Goal: Transaction & Acquisition: Obtain resource

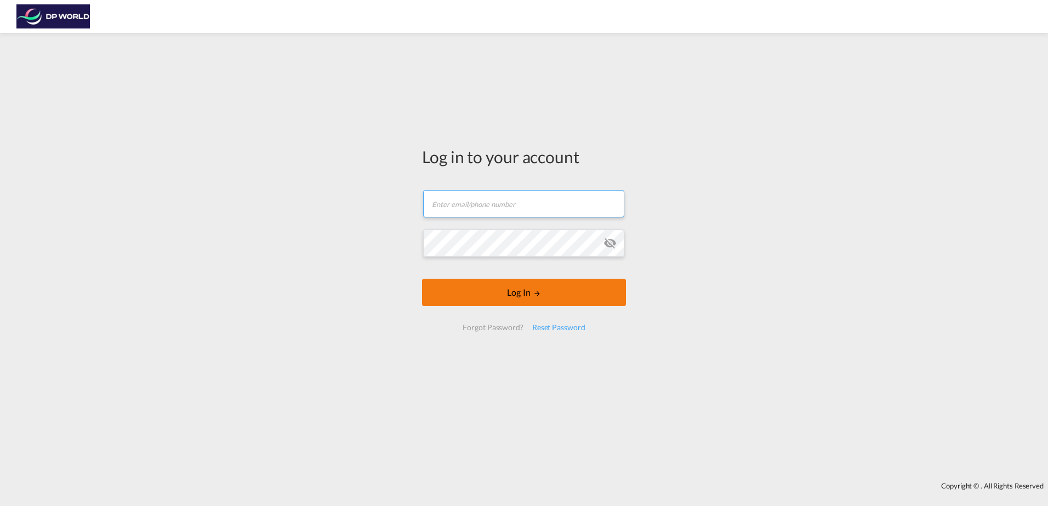
type input "[PERSON_NAME][EMAIL_ADDRESS][PERSON_NAME][DOMAIN_NAME]"
click at [519, 288] on button "Log In" at bounding box center [524, 292] width 204 height 27
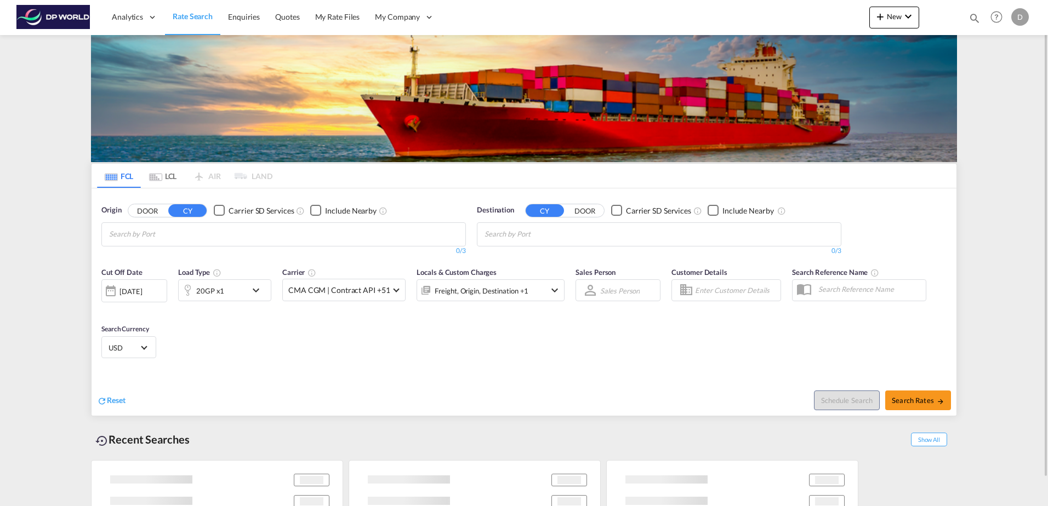
click at [140, 289] on div "[DATE]" at bounding box center [130, 292] width 22 height 10
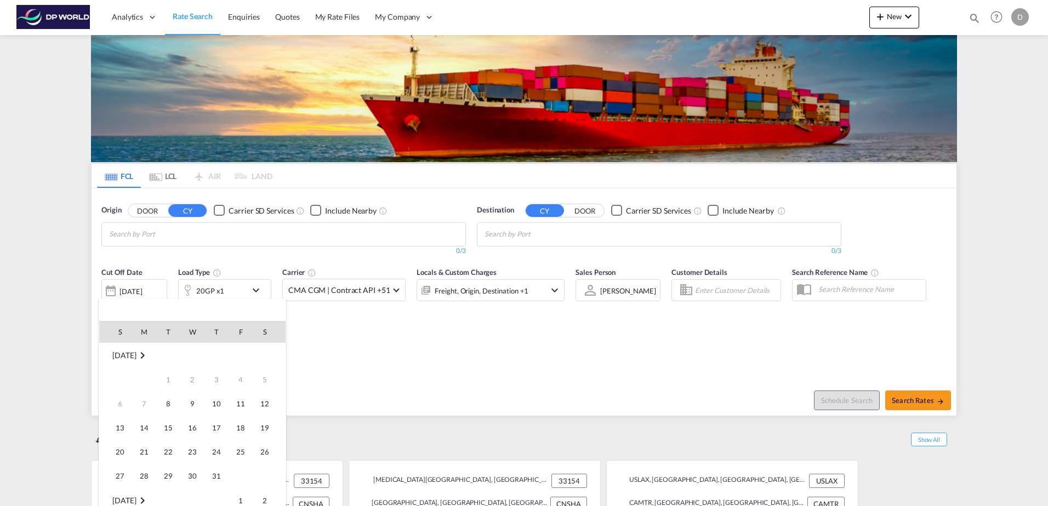
scroll to position [436, 0]
click at [187, 380] on span "8" at bounding box center [192, 380] width 22 height 22
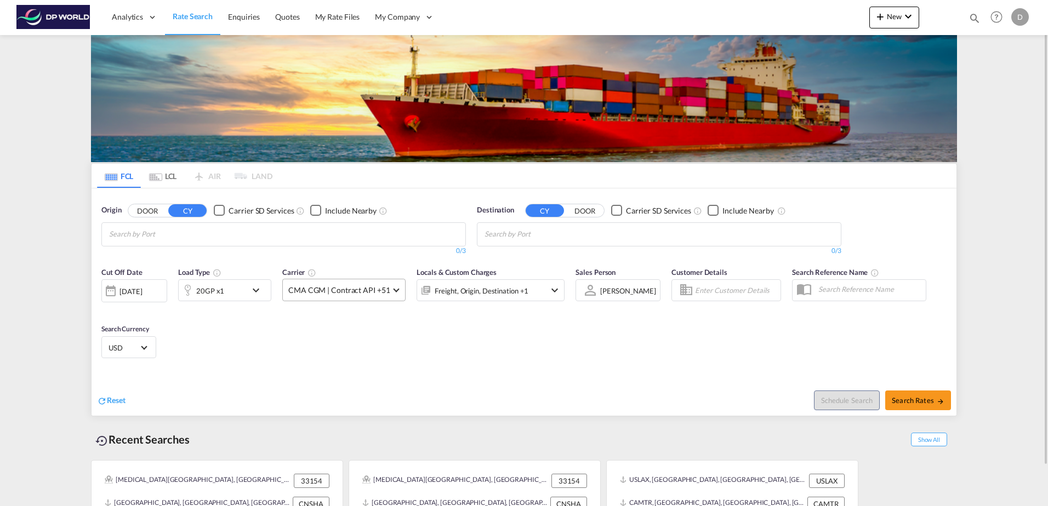
click at [365, 294] on span "CMA CGM | Contract API +51" at bounding box center [338, 290] width 101 height 11
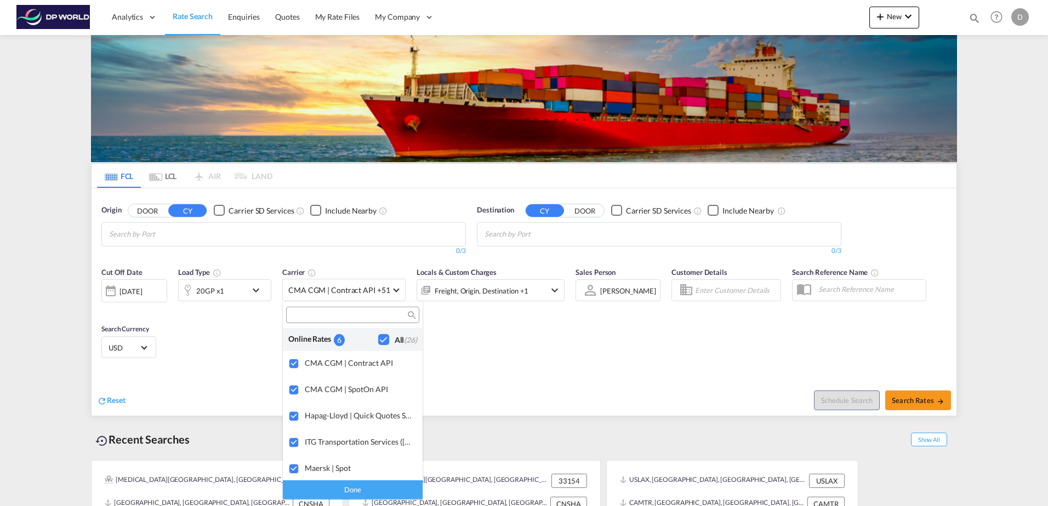
click at [515, 379] on md-backdrop at bounding box center [524, 253] width 1048 height 506
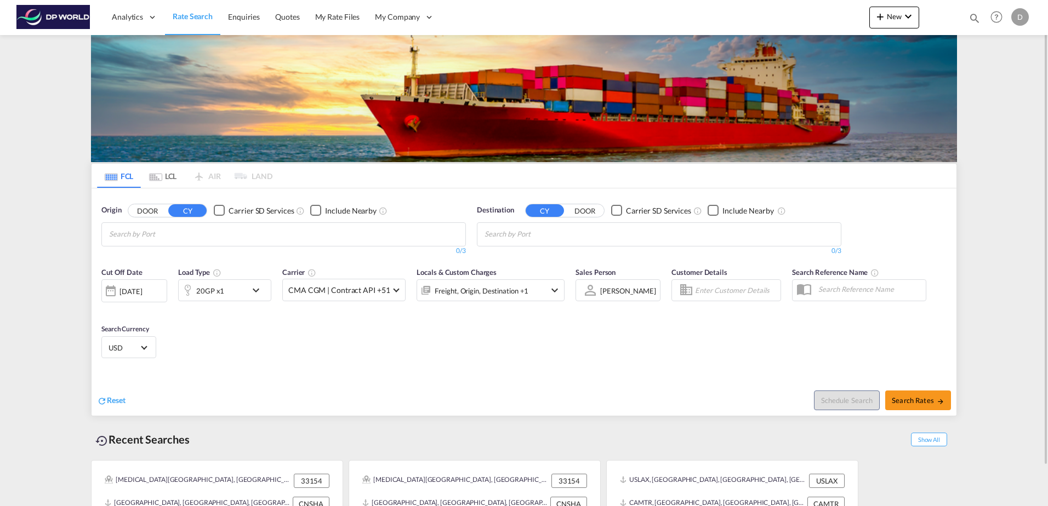
click at [180, 233] on input "Chips input." at bounding box center [161, 235] width 104 height 18
click at [201, 241] on body "Analytics Dashboard Rate Search Enquiries Quotes My Rate Files My Company" at bounding box center [524, 253] width 1048 height 506
type input "YANTIAN"
click at [232, 258] on div "Yantian Pt China CNYTN" at bounding box center [194, 259] width 208 height 33
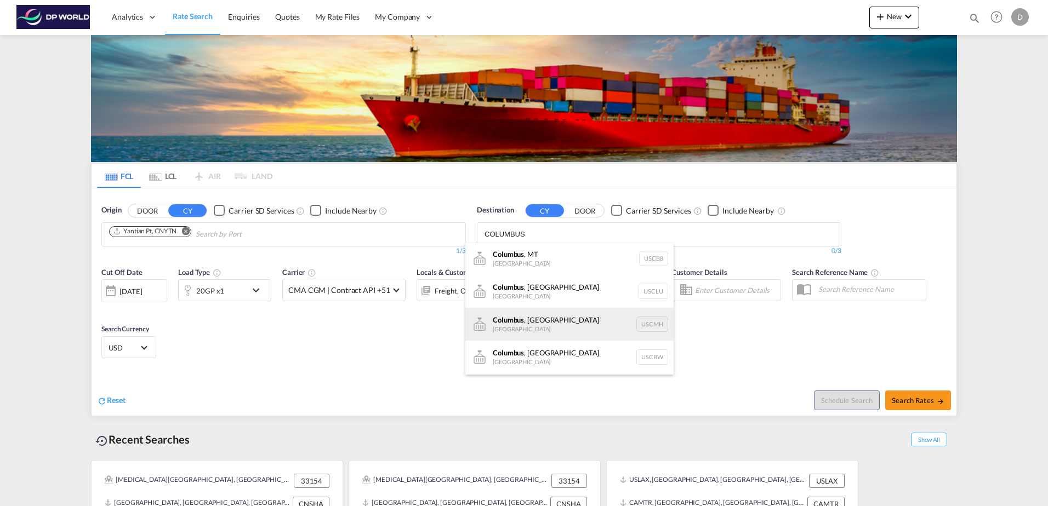
scroll to position [0, 0]
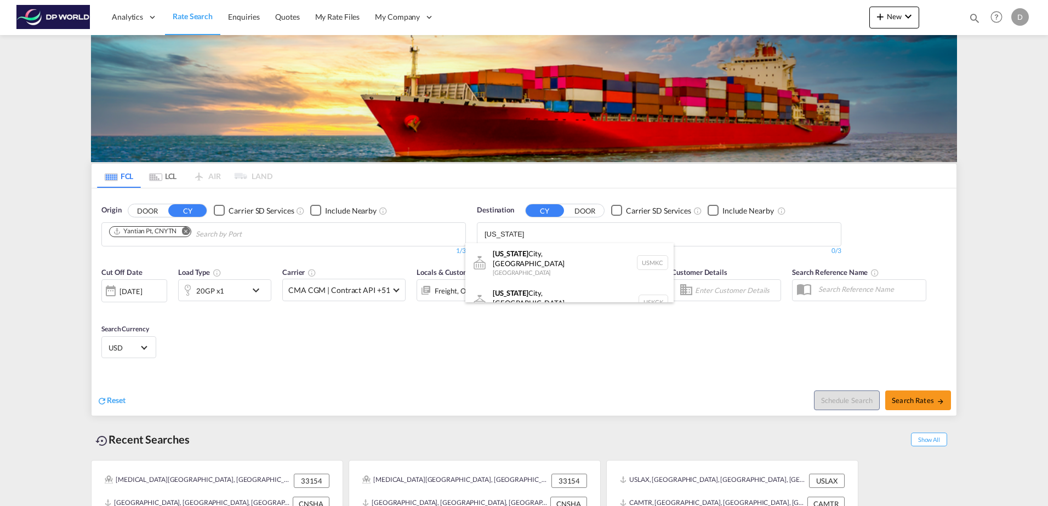
type input "[US_STATE]"
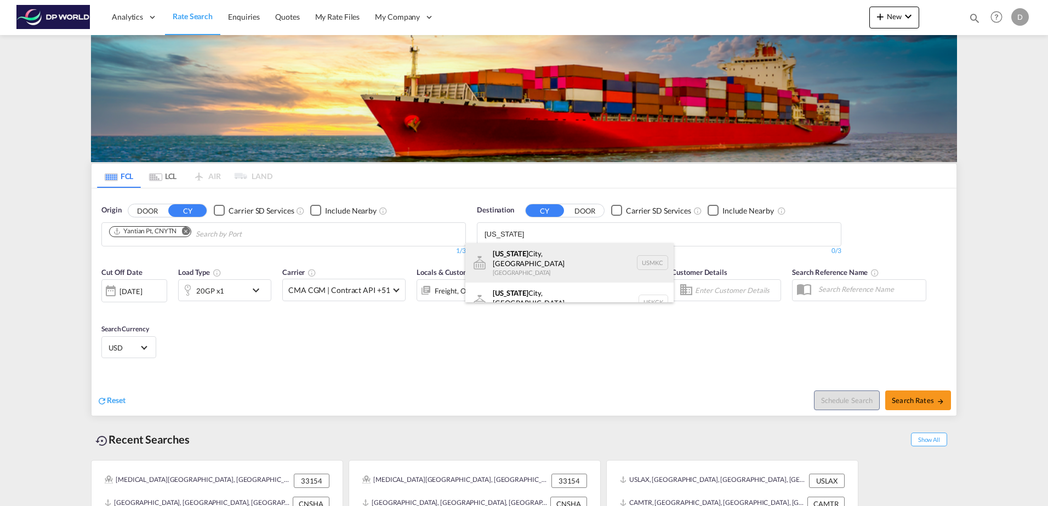
click at [536, 261] on div "[US_STATE][GEOGRAPHIC_DATA], [GEOGRAPHIC_DATA] USMKC" at bounding box center [569, 262] width 208 height 39
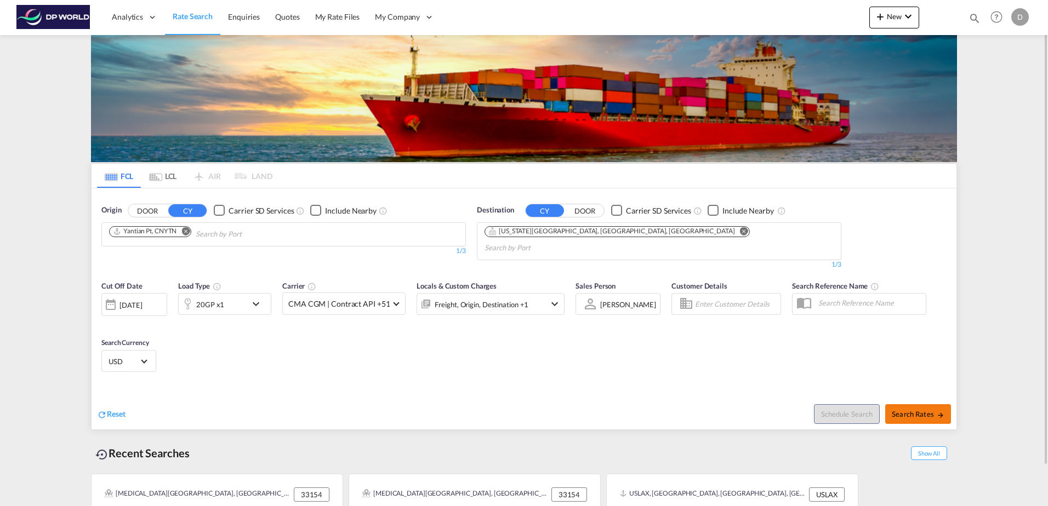
click at [925, 405] on button "Search Rates" at bounding box center [918, 415] width 66 height 20
type input "CNYTN to USMKC / [DATE]"
